Goal: Task Accomplishment & Management: Use online tool/utility

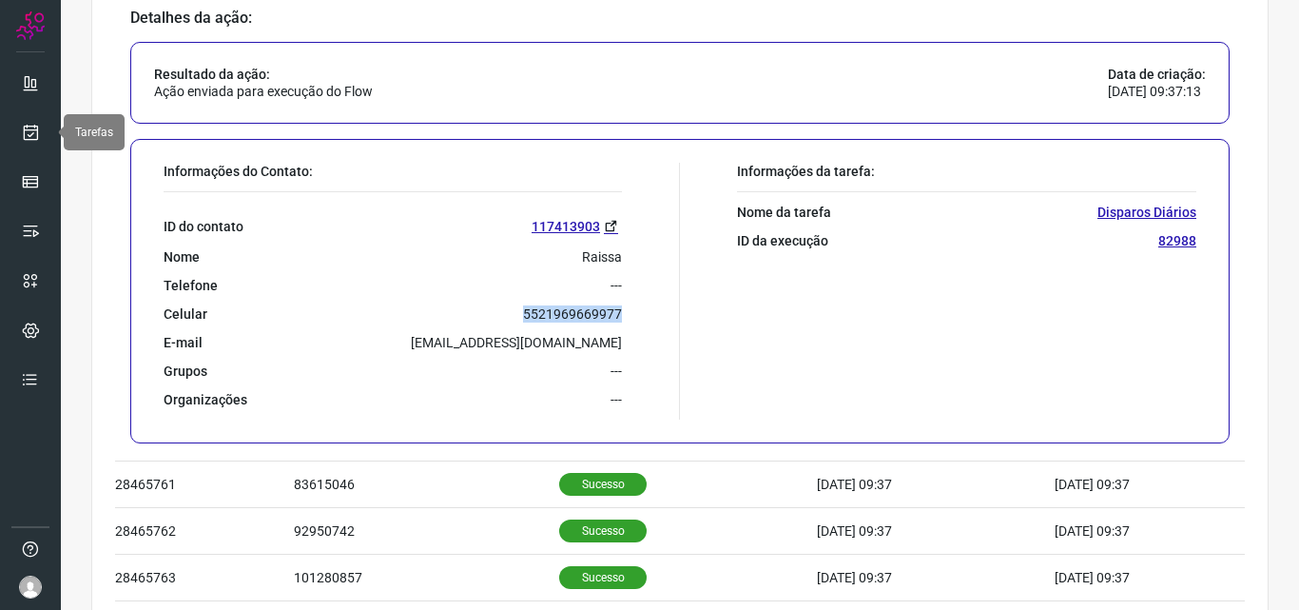
click at [45, 130] on link at bounding box center [30, 132] width 38 height 38
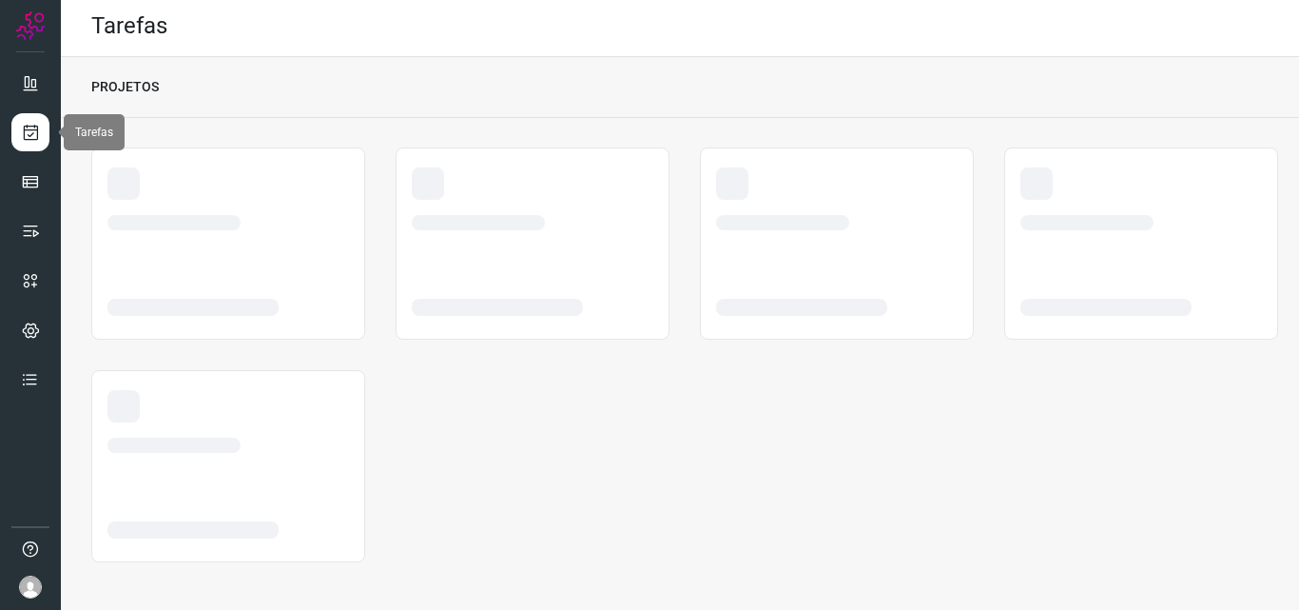
scroll to position [4, 0]
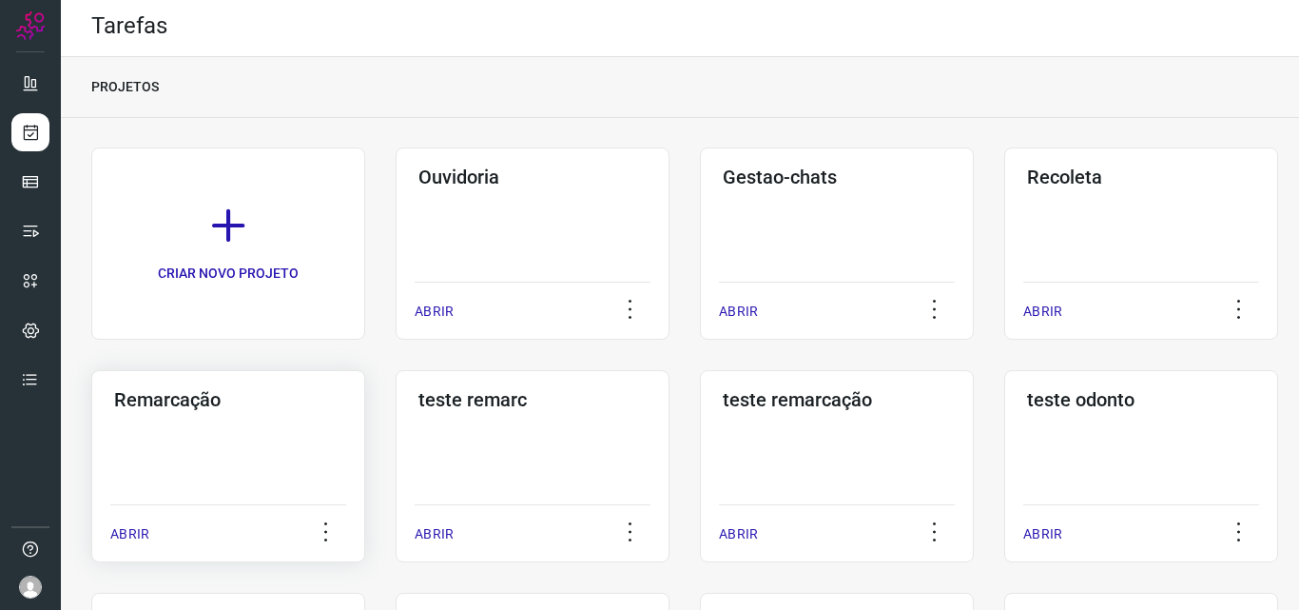
click at [396, 430] on div "Remarcação ABRIR" at bounding box center [533, 466] width 274 height 192
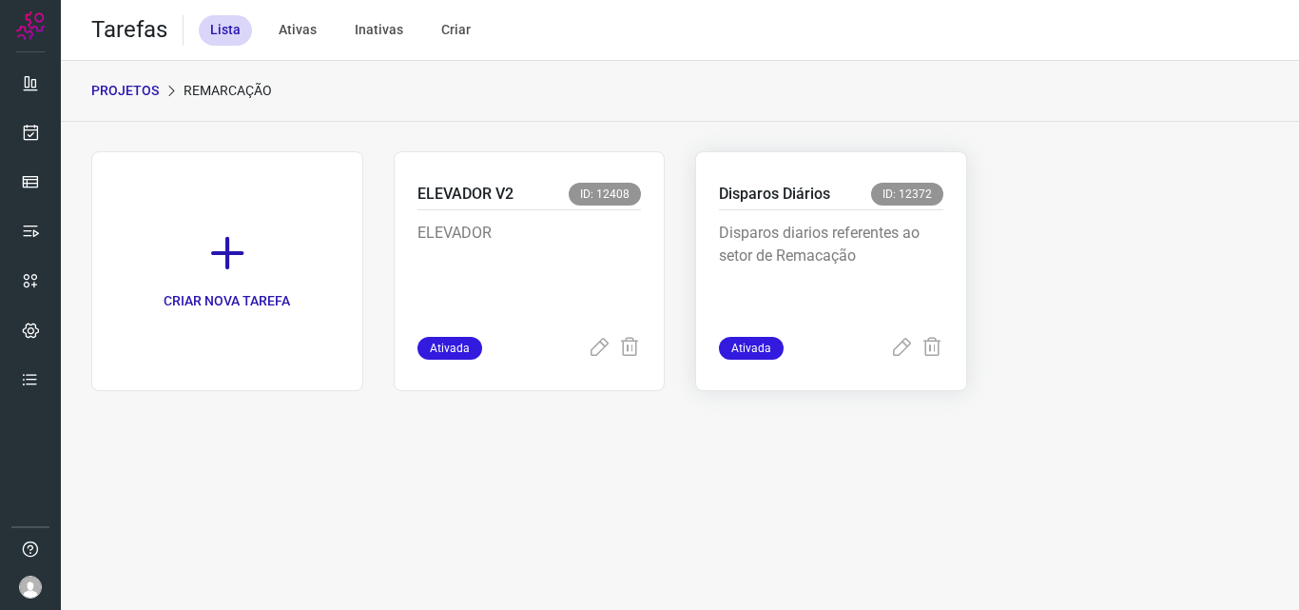
click at [859, 244] on p "Disparos diarios referentes ao setor de Remacação" at bounding box center [831, 269] width 224 height 95
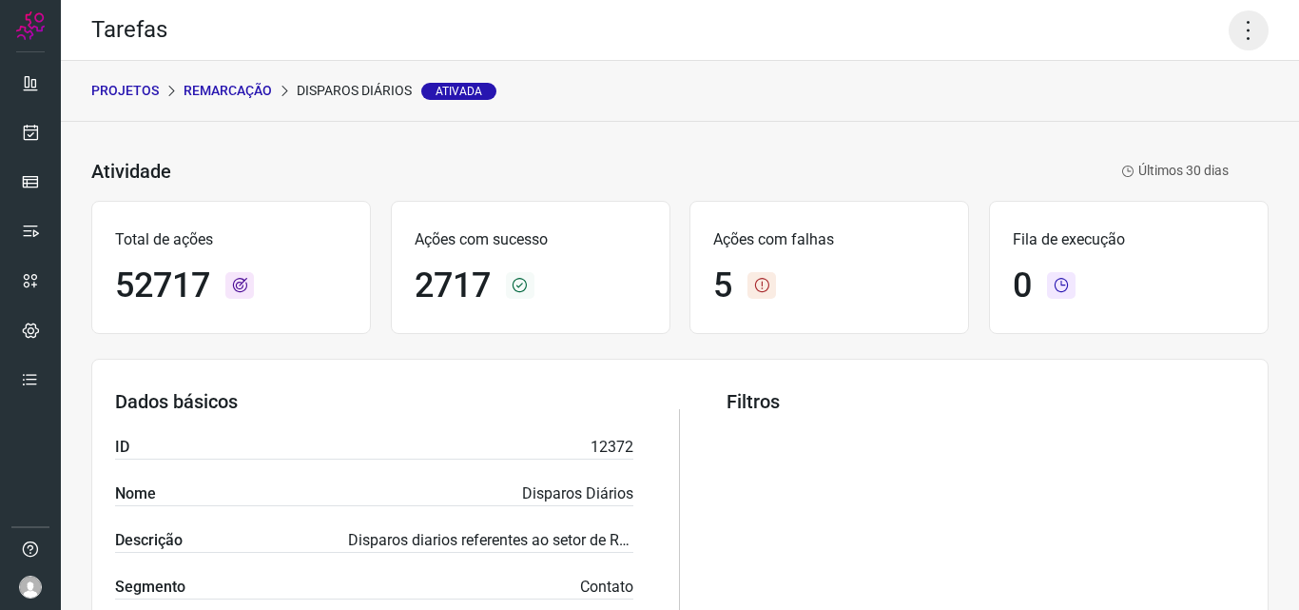
click at [1229, 28] on icon at bounding box center [1249, 30] width 40 height 40
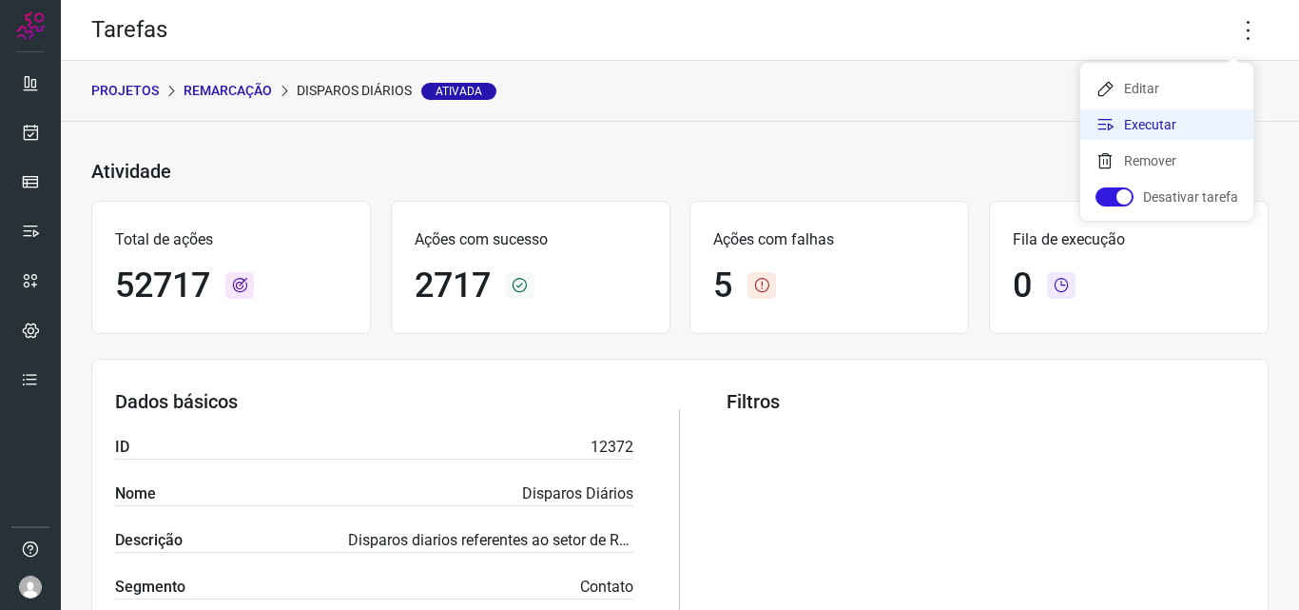
click at [1185, 132] on li "Executar" at bounding box center [1167, 124] width 173 height 30
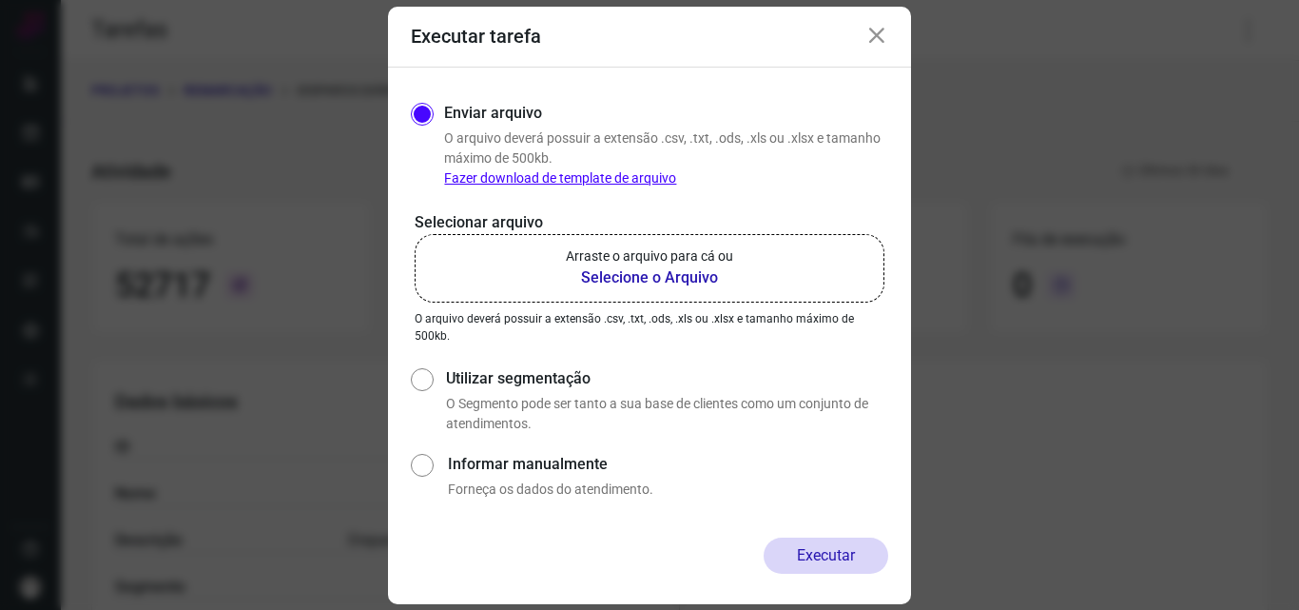
click at [710, 267] on b "Selecione o Arquivo" at bounding box center [649, 277] width 167 height 23
click at [0, 0] on input "Arraste o arquivo para cá ou Selecione o Arquivo" at bounding box center [0, 0] width 0 height 0
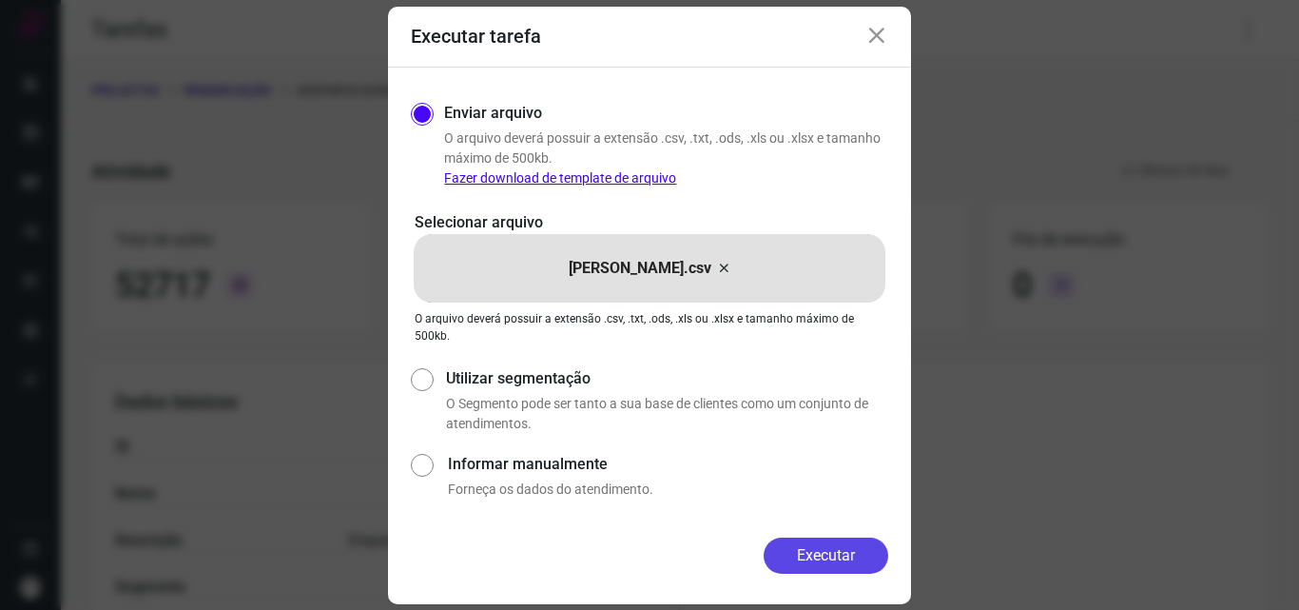
click at [835, 549] on button "Executar" at bounding box center [826, 555] width 125 height 36
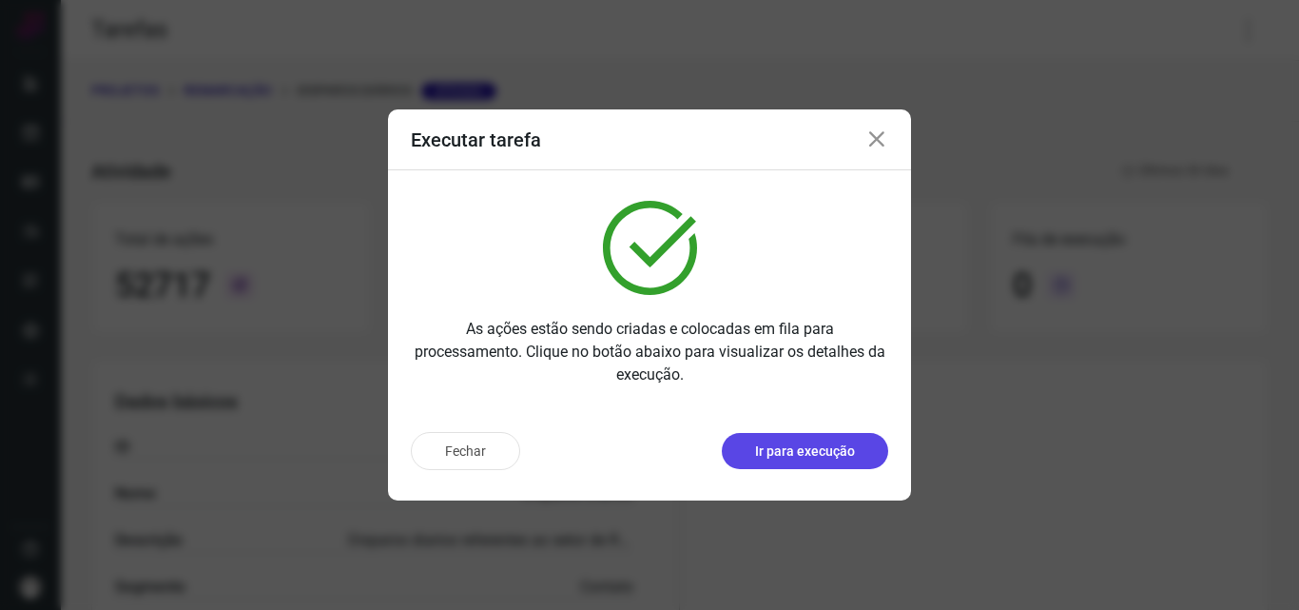
click at [812, 468] on button "Ir para execução" at bounding box center [805, 451] width 166 height 36
